Goal: Check status: Check status

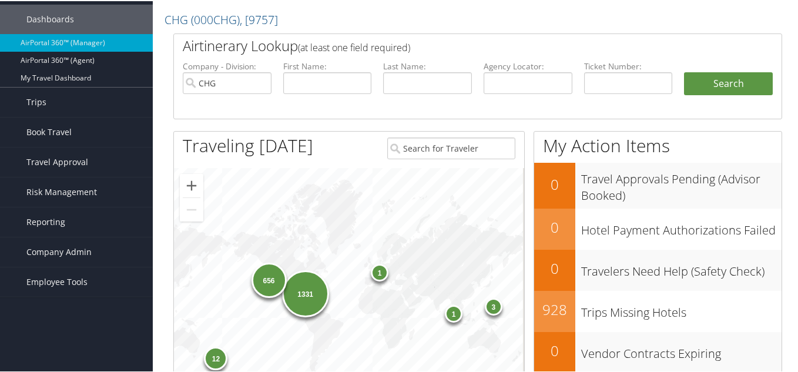
scroll to position [59, 0]
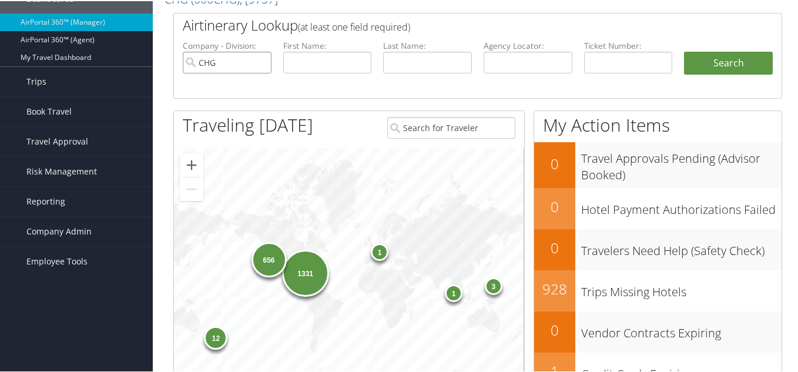
click at [260, 58] on input "CHG" at bounding box center [227, 62] width 89 height 22
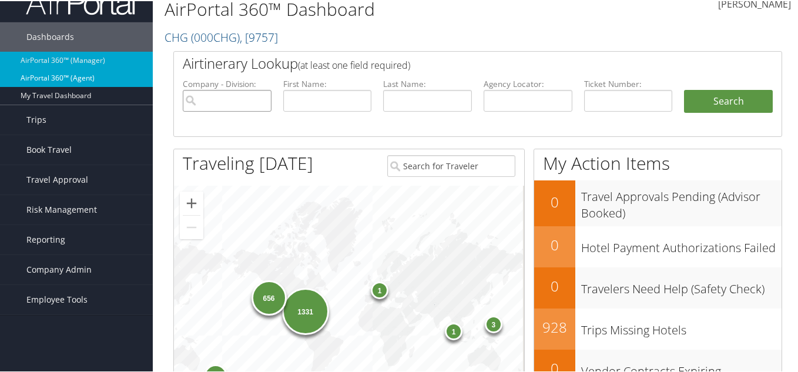
scroll to position [0, 0]
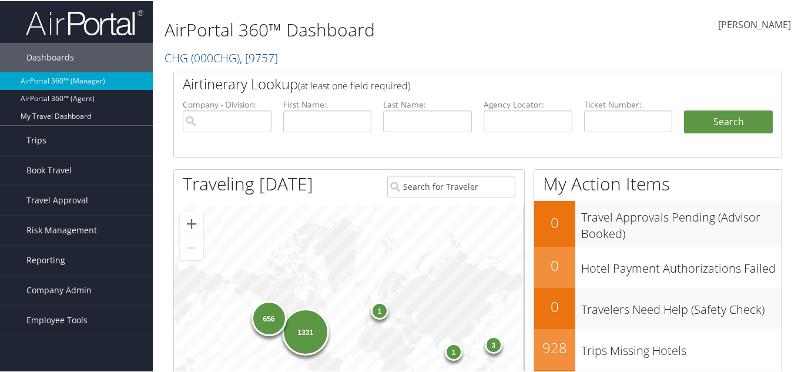
click at [57, 130] on link "Trips" at bounding box center [76, 139] width 153 height 29
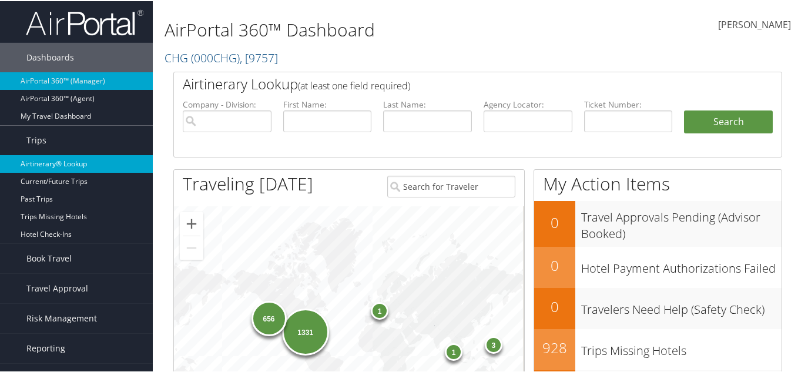
click at [63, 162] on link "Airtinerary® Lookup" at bounding box center [76, 163] width 153 height 18
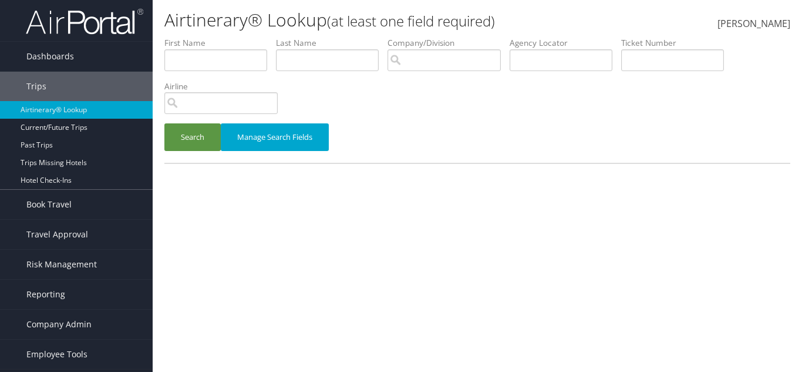
click at [258, 233] on div "Airtinerary® Lookup (at least one field required) Kim Lottering Kim Lottering M…" at bounding box center [478, 186] width 650 height 372
click at [540, 248] on div "Airtinerary® Lookup (at least one field required) Kim Lottering Kim Lottering M…" at bounding box center [478, 186] width 650 height 372
